Goal: Task Accomplishment & Management: Use online tool/utility

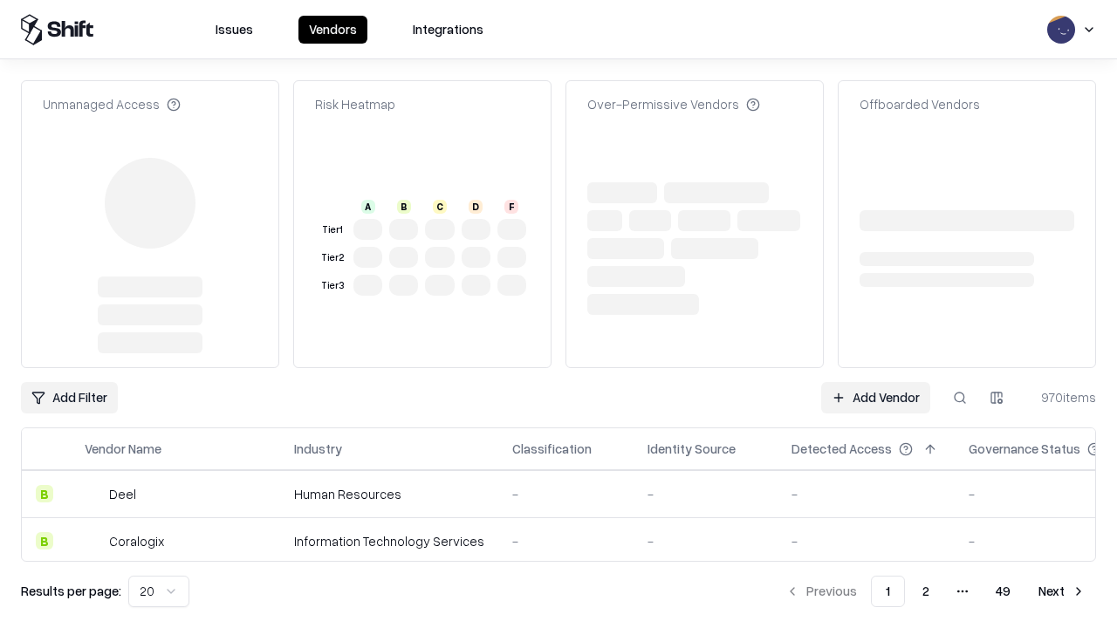
click at [875, 382] on link "Add Vendor" at bounding box center [875, 397] width 109 height 31
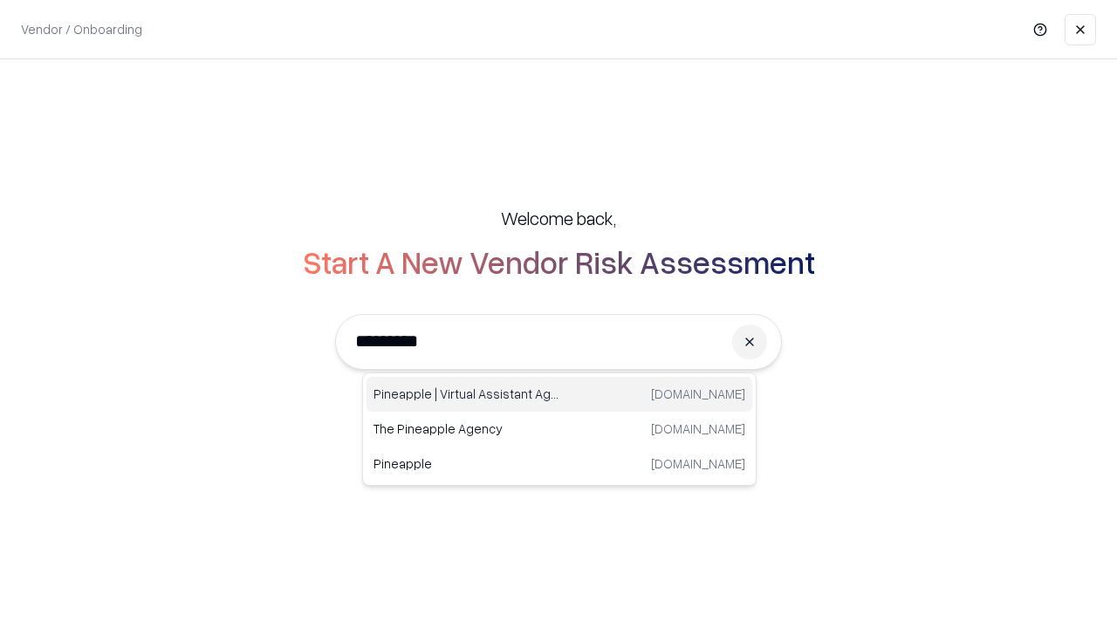
click at [559, 394] on div "Pineapple | Virtual Assistant Agency trypineapple.com" at bounding box center [559, 394] width 386 height 35
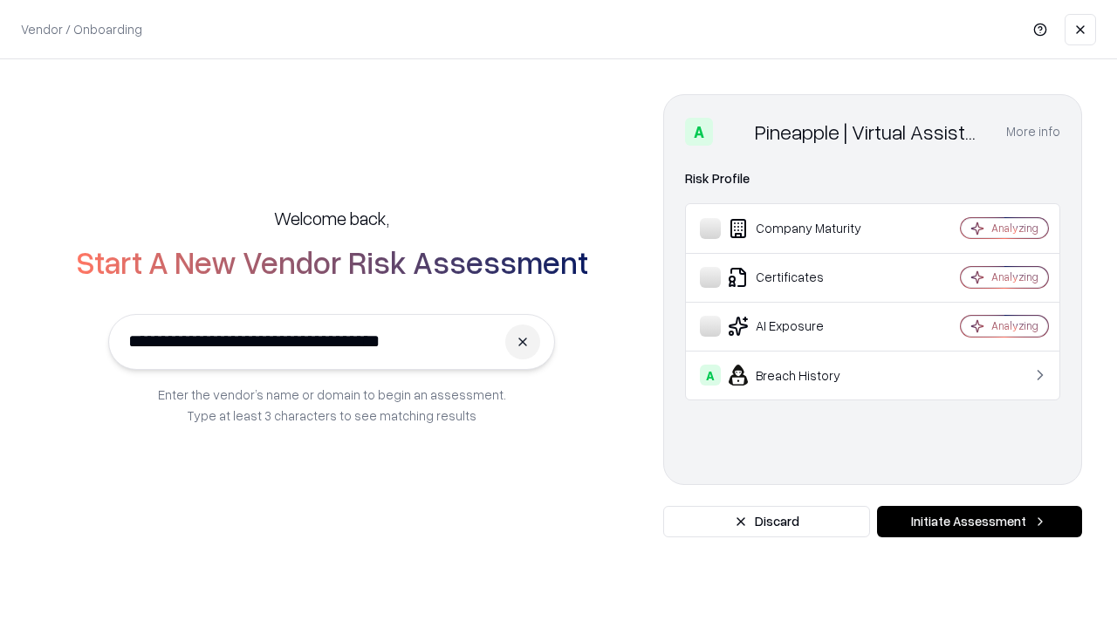
type input "**********"
click at [979, 522] on button "Initiate Assessment" at bounding box center [979, 521] width 205 height 31
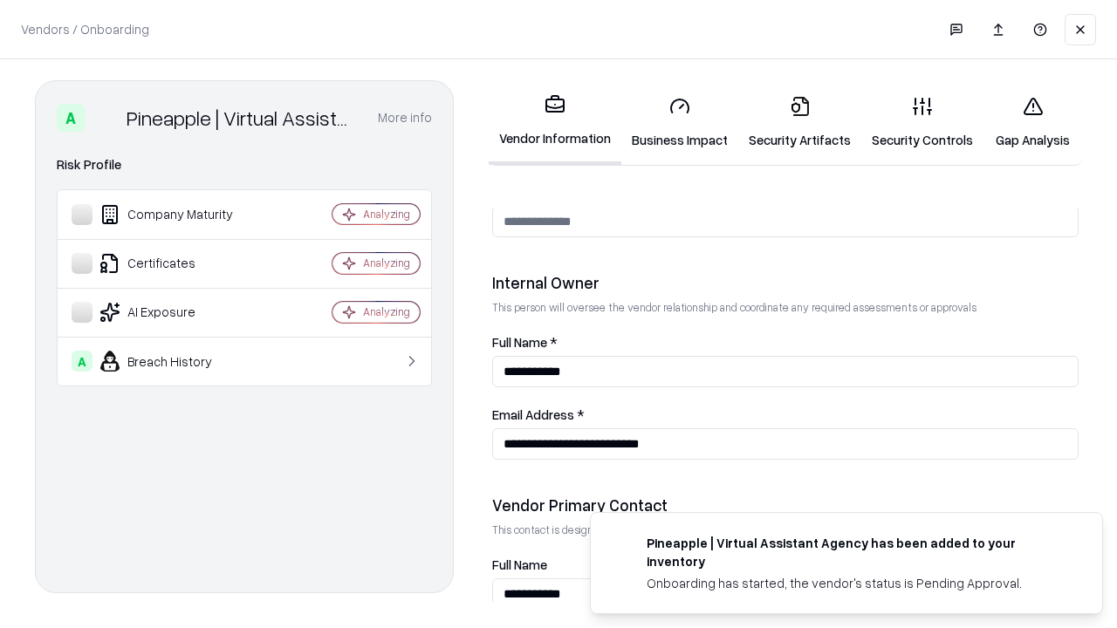
scroll to position [904, 0]
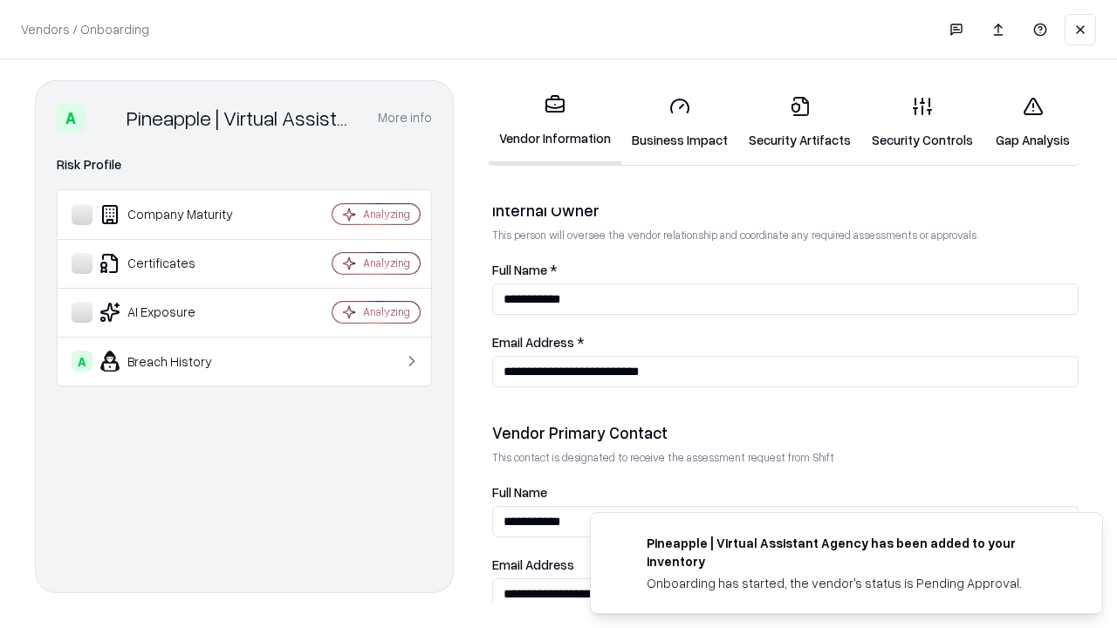
click at [680, 122] on link "Business Impact" at bounding box center [679, 122] width 117 height 81
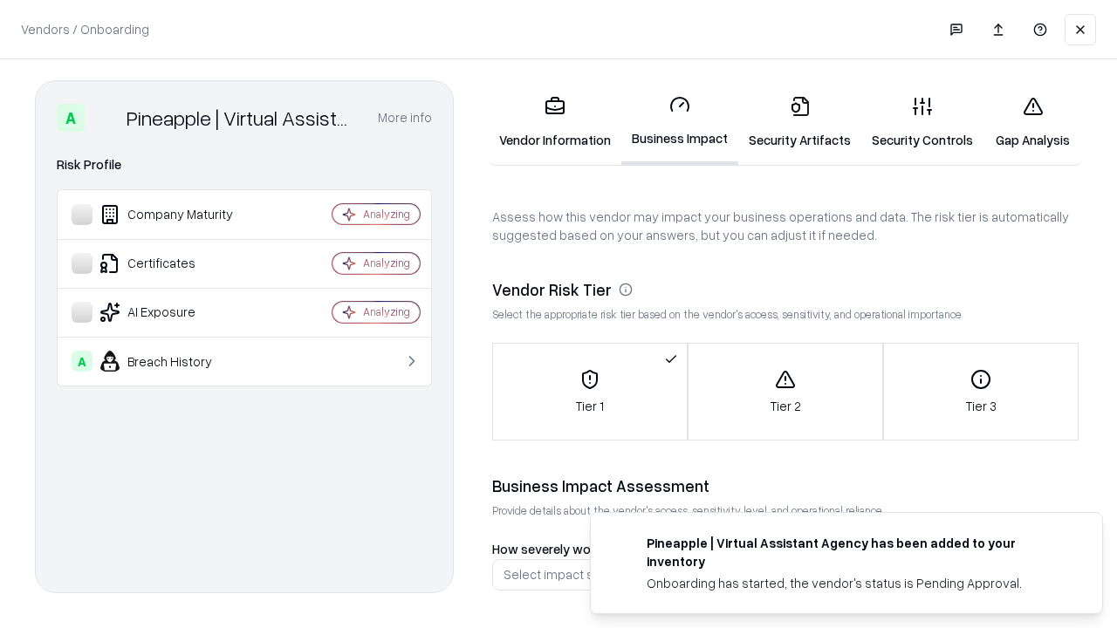
click at [799, 122] on link "Security Artifacts" at bounding box center [799, 122] width 123 height 81
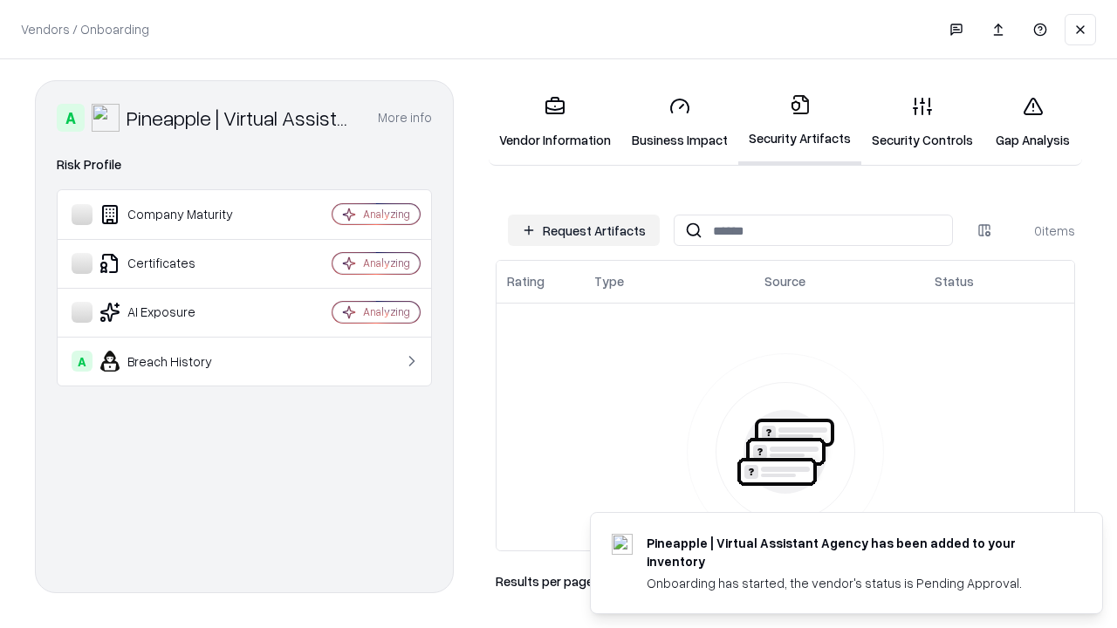
click at [584, 230] on button "Request Artifacts" at bounding box center [584, 230] width 152 height 31
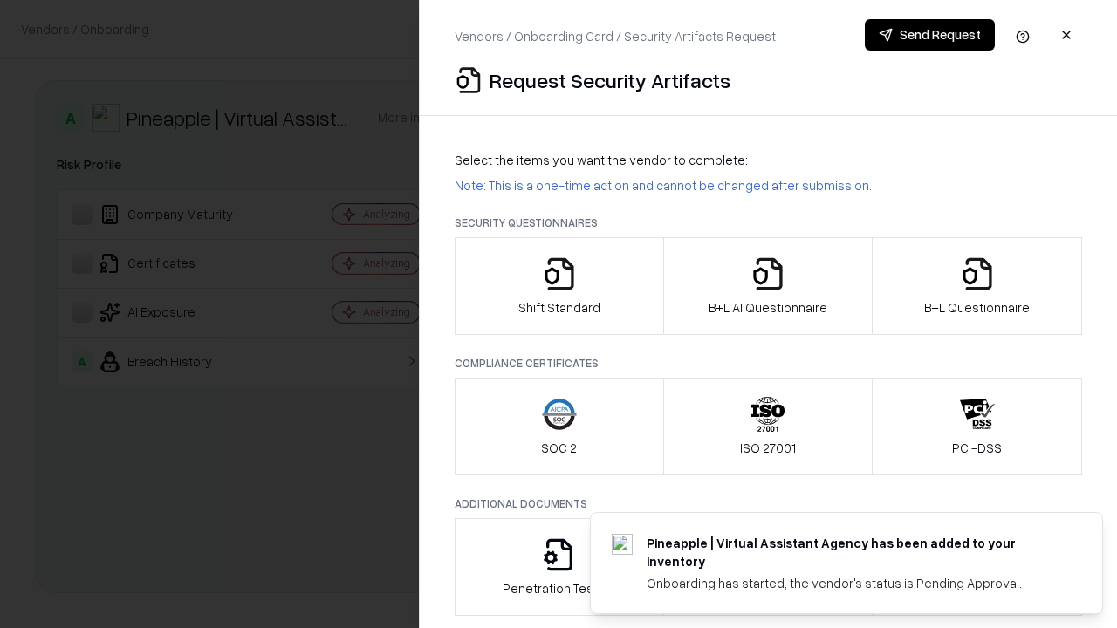
click at [558, 286] on icon "button" at bounding box center [559, 274] width 35 height 35
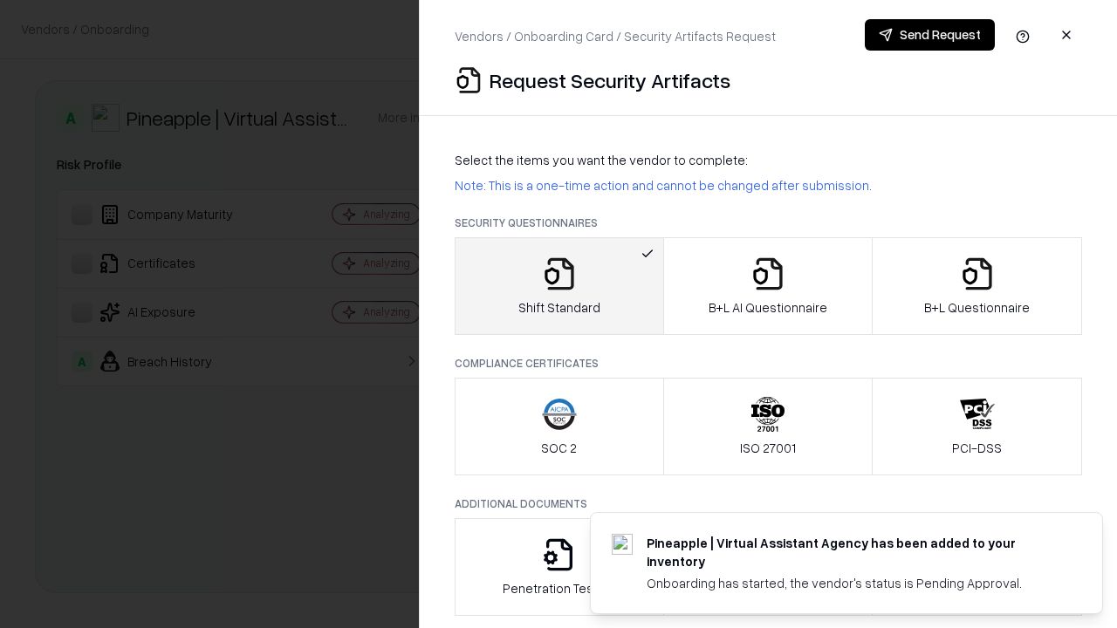
click at [929, 35] on button "Send Request" at bounding box center [930, 34] width 130 height 31
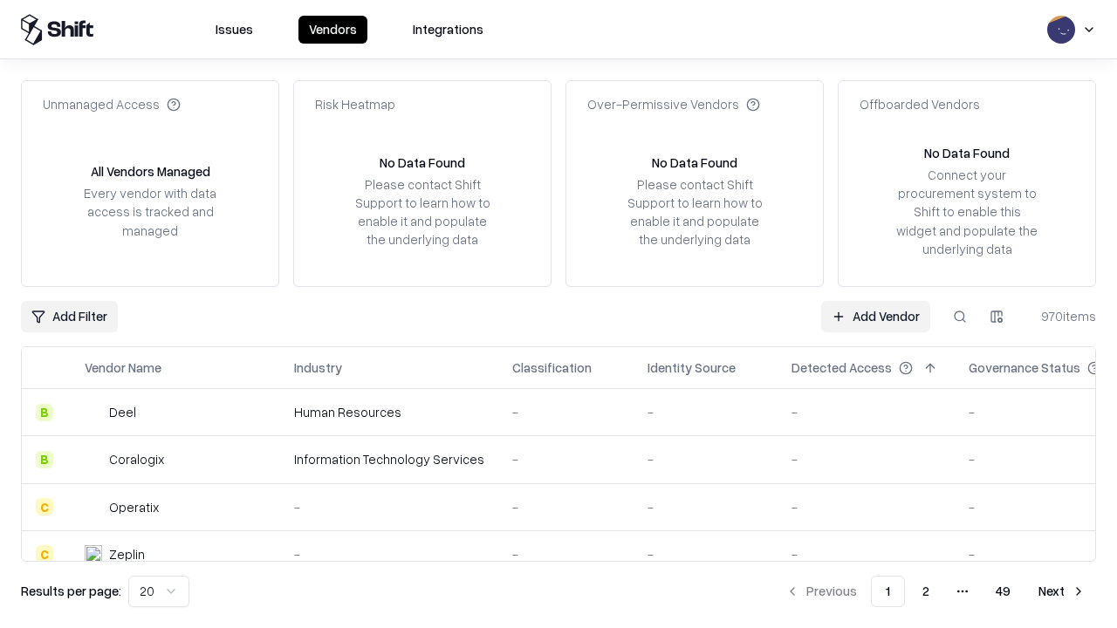
click at [960, 316] on button at bounding box center [959, 316] width 31 height 31
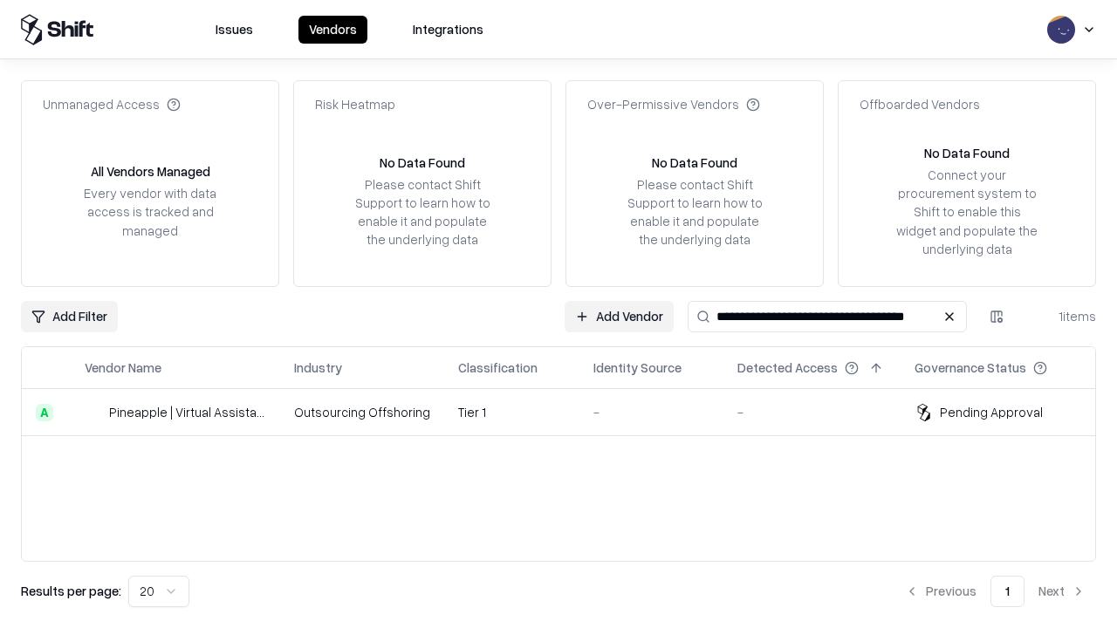
type input "**********"
click at [569, 412] on td "Tier 1" at bounding box center [511, 412] width 135 height 47
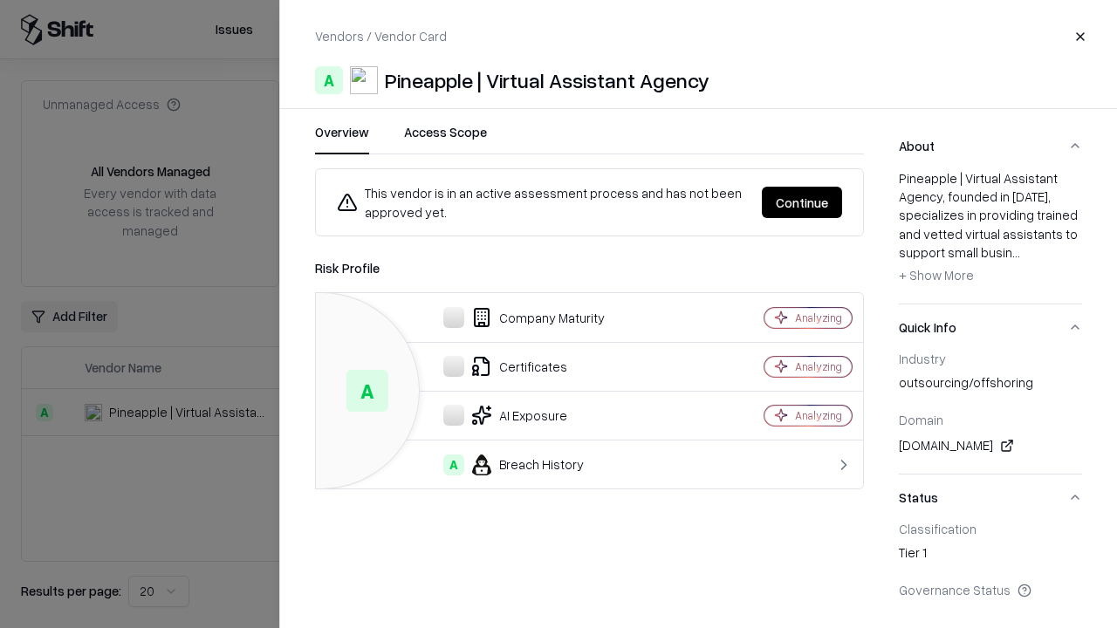
click at [802, 202] on button "Continue" at bounding box center [802, 202] width 80 height 31
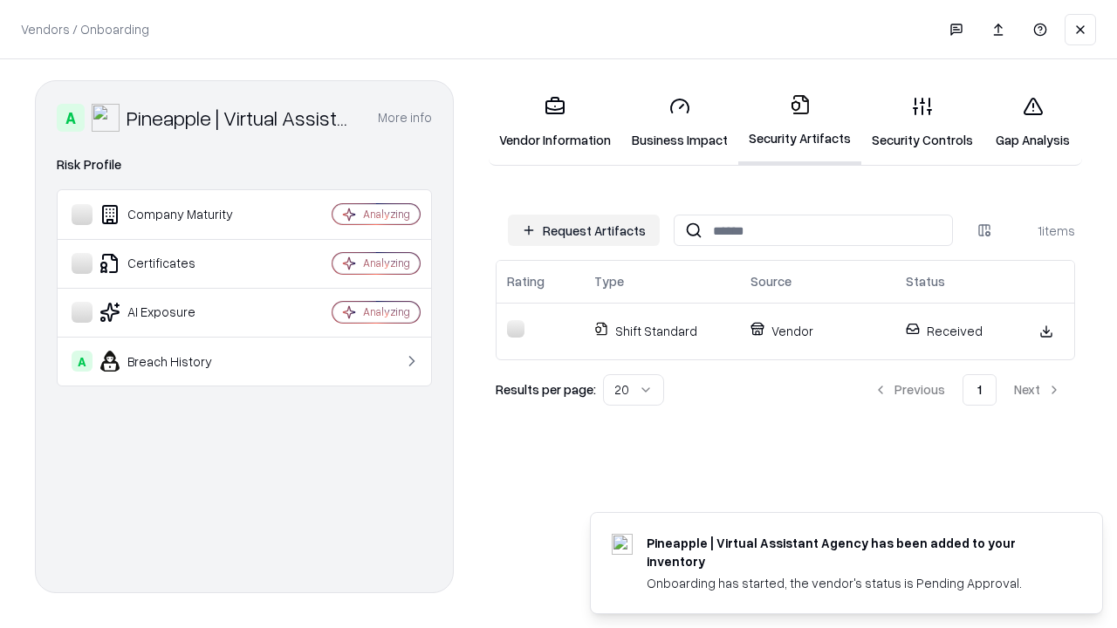
click at [922, 122] on link "Security Controls" at bounding box center [922, 122] width 122 height 81
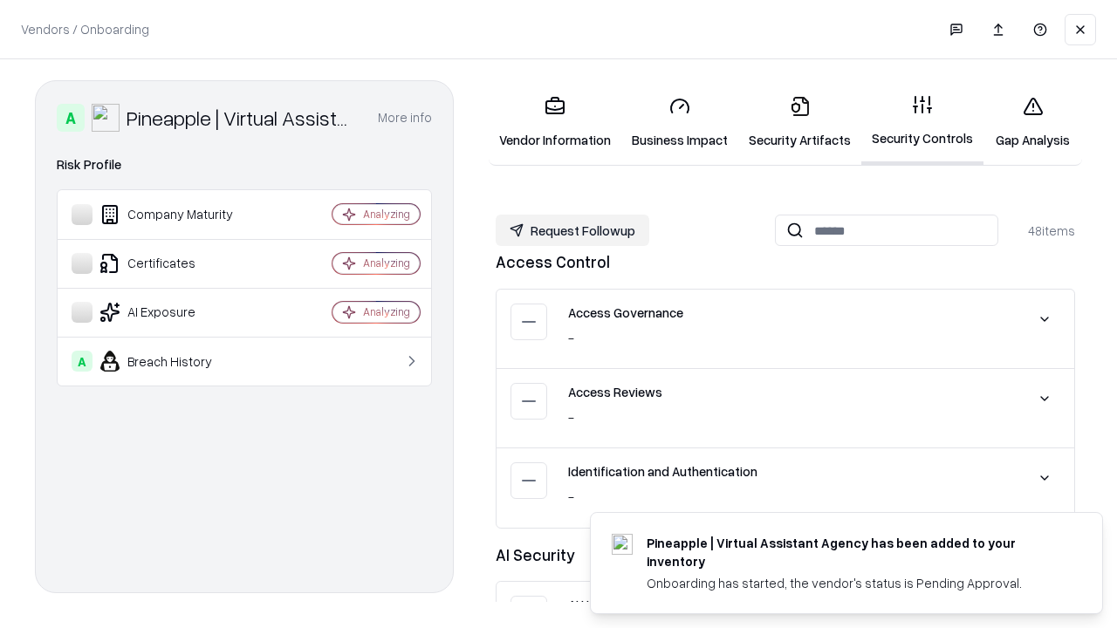
click at [572, 229] on button "Request Followup" at bounding box center [573, 230] width 154 height 31
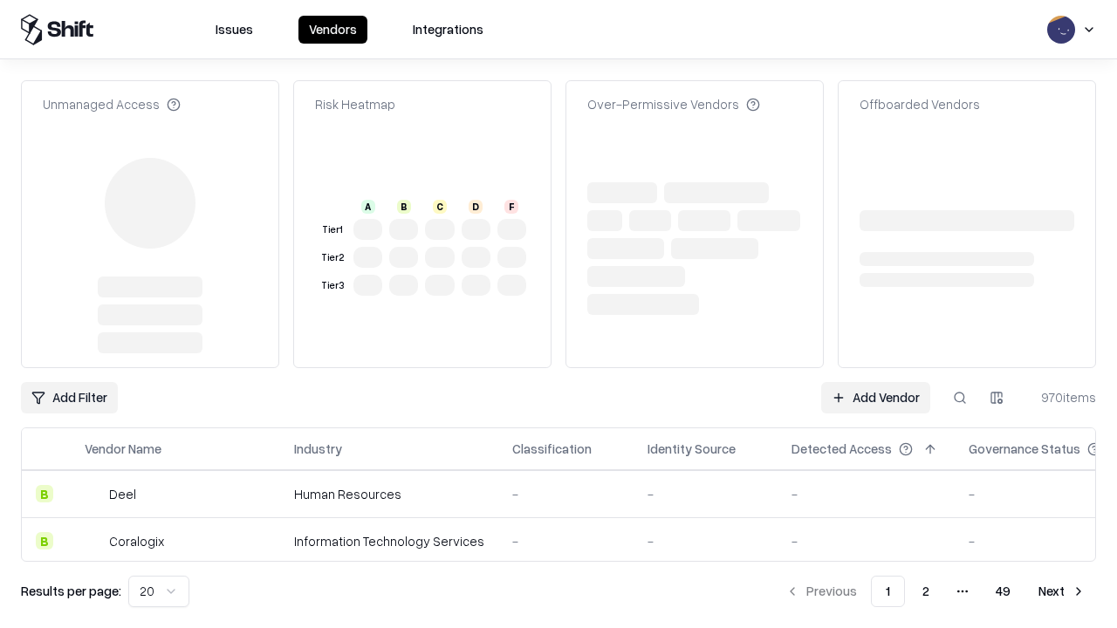
click at [875, 382] on link "Add Vendor" at bounding box center [875, 397] width 109 height 31
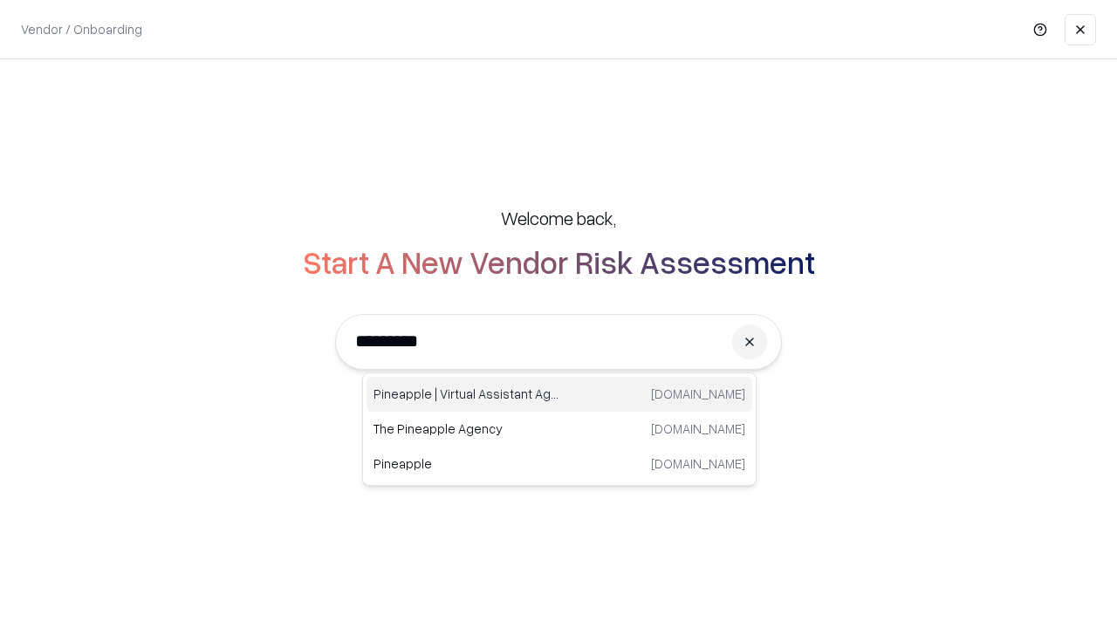
click at [559, 394] on div "Pineapple | Virtual Assistant Agency trypineapple.com" at bounding box center [559, 394] width 386 height 35
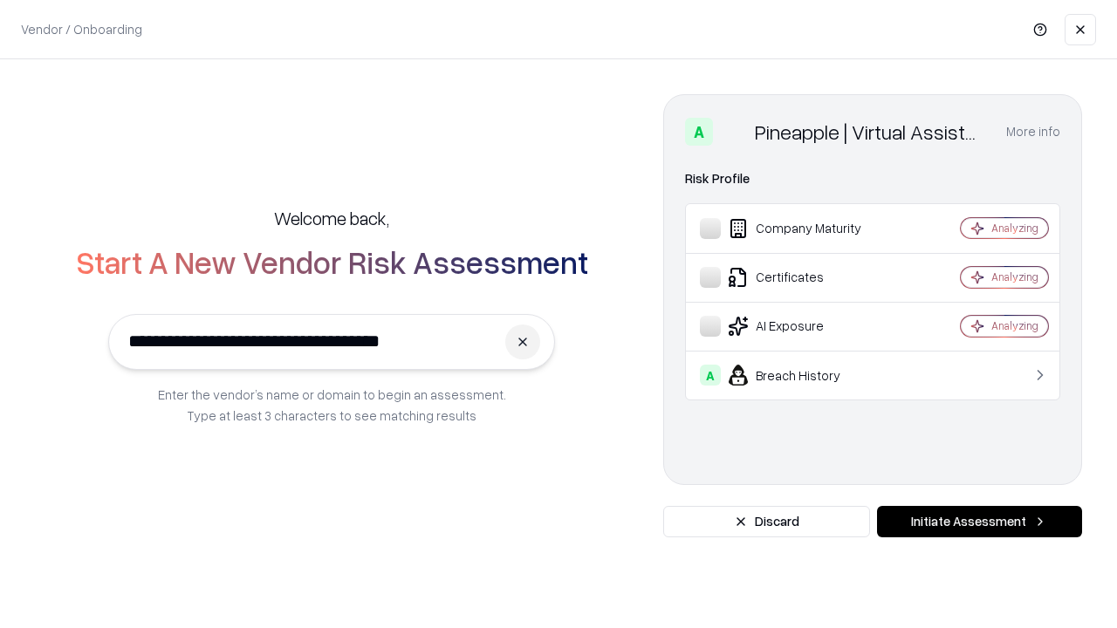
type input "**********"
click at [979, 522] on button "Initiate Assessment" at bounding box center [979, 521] width 205 height 31
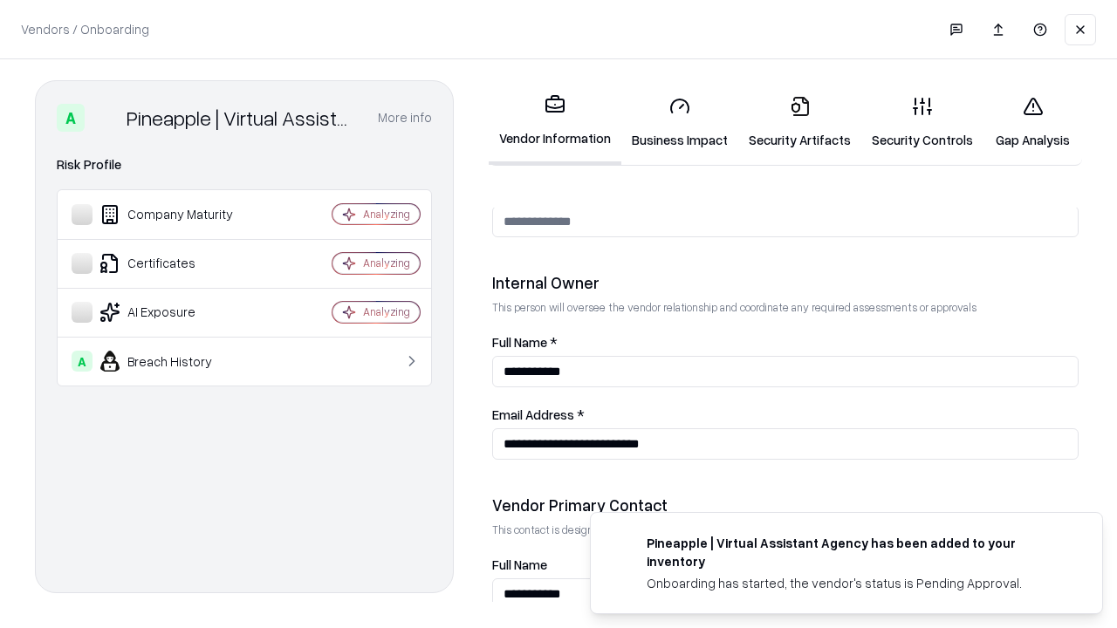
scroll to position [904, 0]
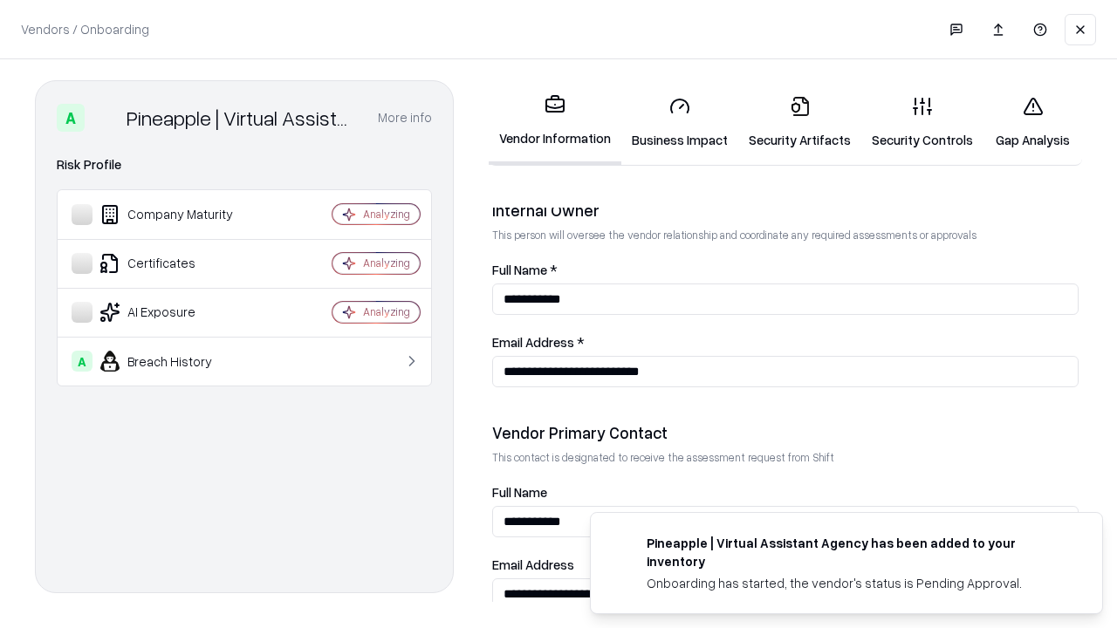
click at [1032, 122] on link "Gap Analysis" at bounding box center [1032, 122] width 99 height 81
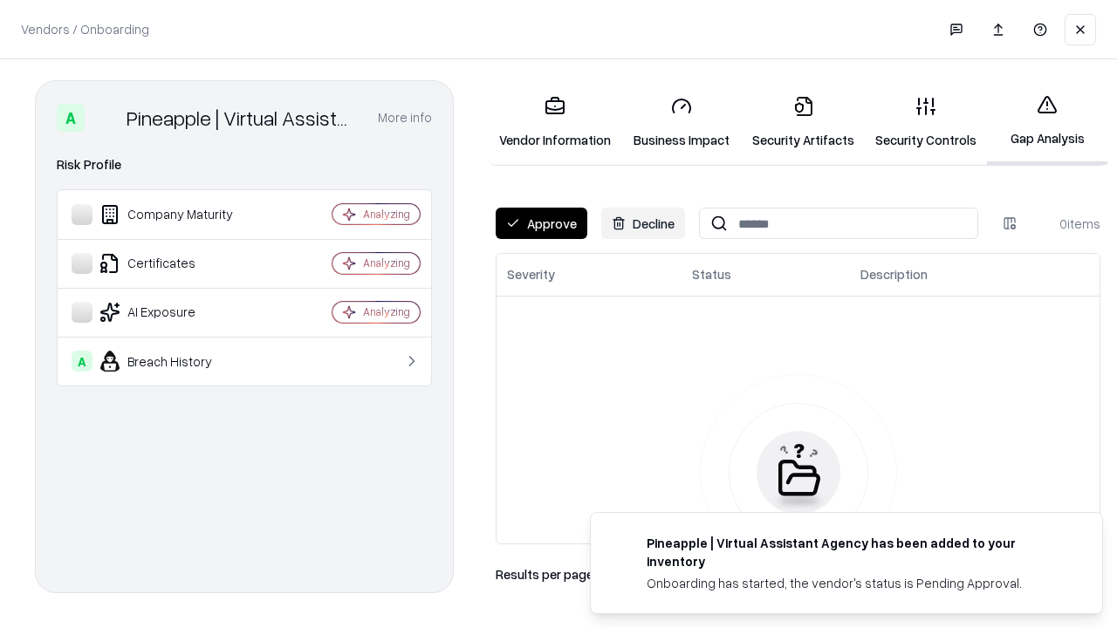
click at [541, 223] on button "Approve" at bounding box center [542, 223] width 92 height 31
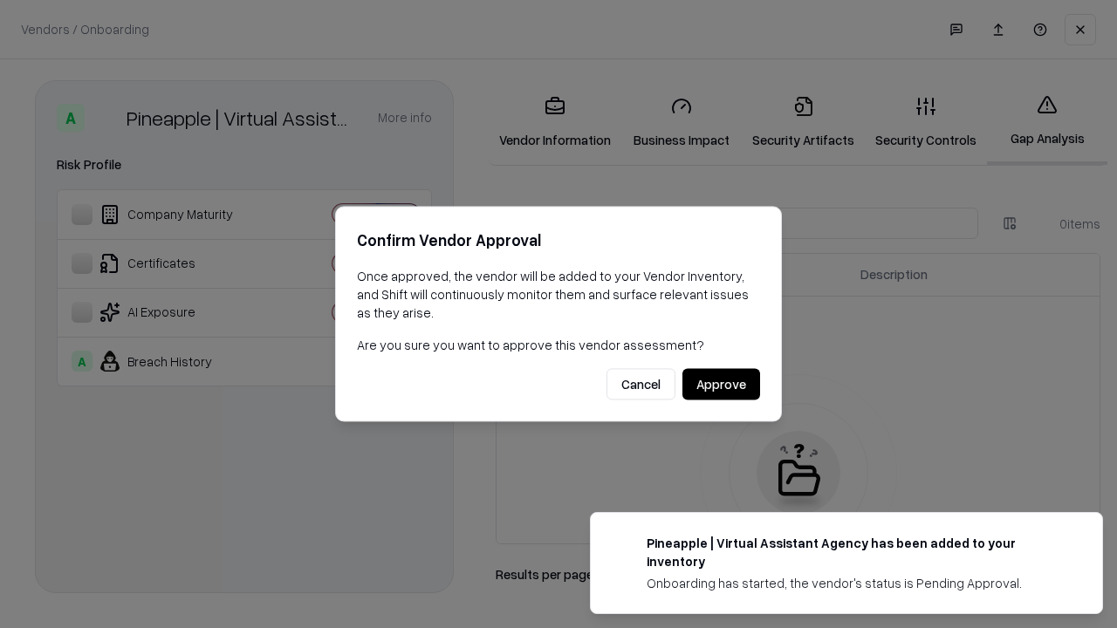
click at [721, 384] on button "Approve" at bounding box center [721, 384] width 78 height 31
